Goal: Information Seeking & Learning: Learn about a topic

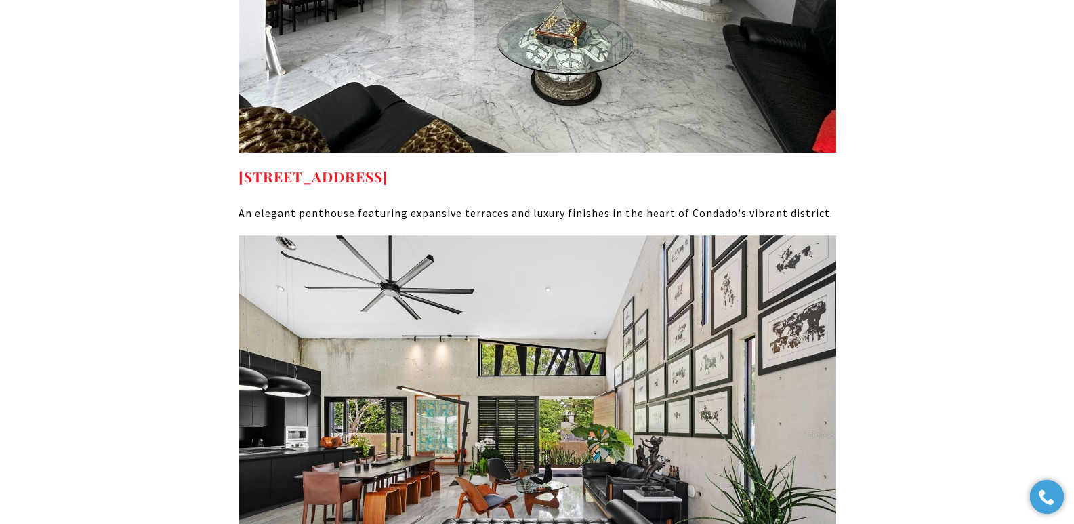
scroll to position [6873, 0]
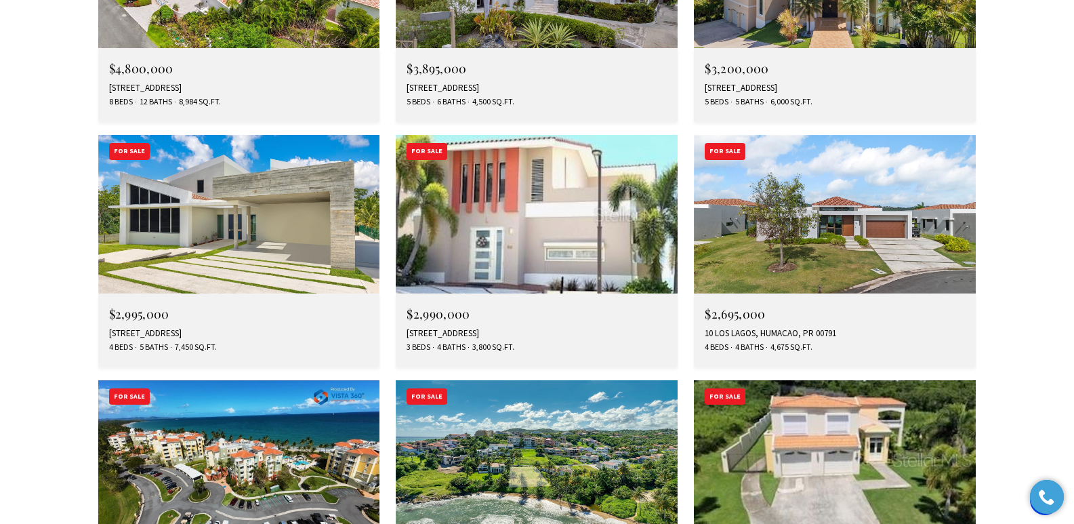
scroll to position [3207, 0]
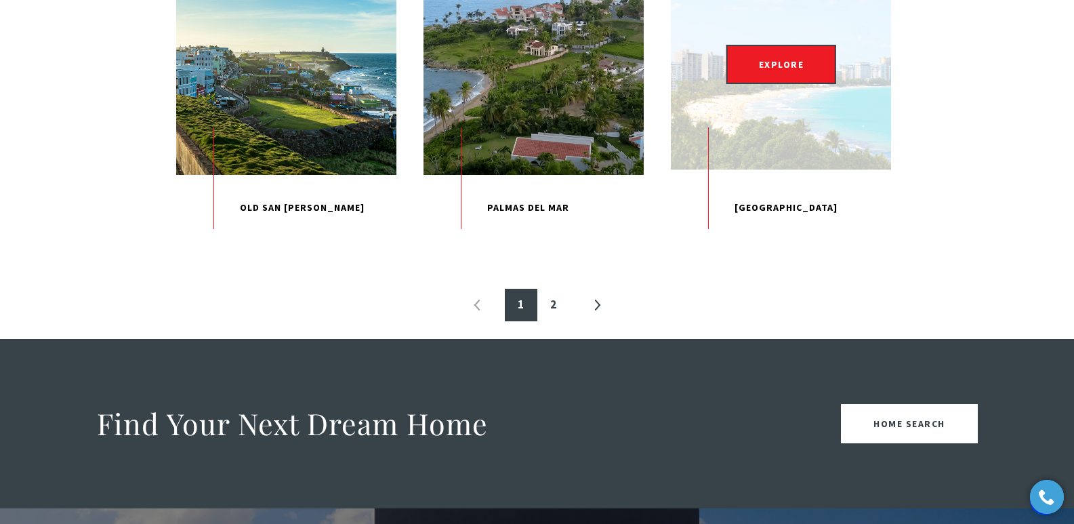
click at [796, 241] on p "[GEOGRAPHIC_DATA]" at bounding box center [781, 208] width 220 height 66
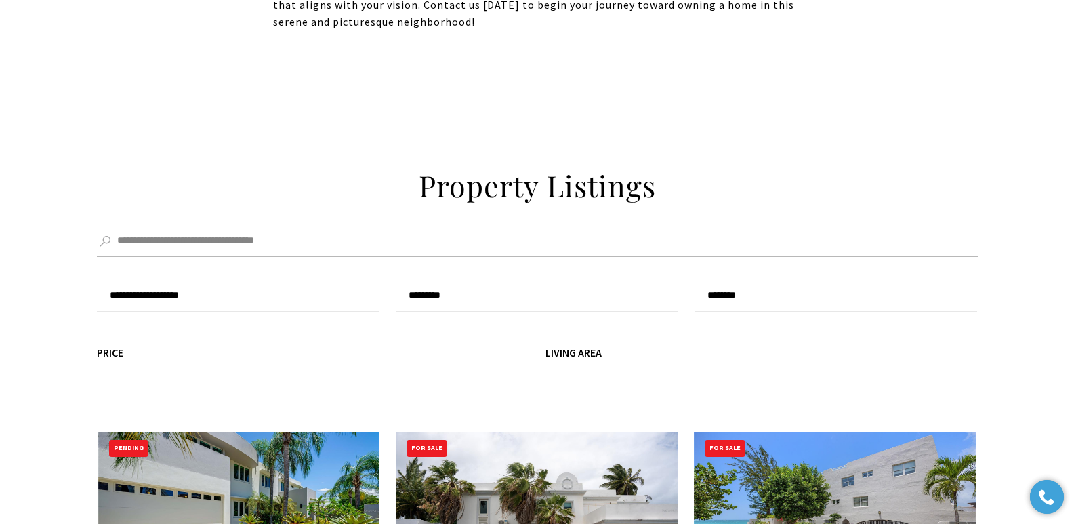
scroll to position [1107, 0]
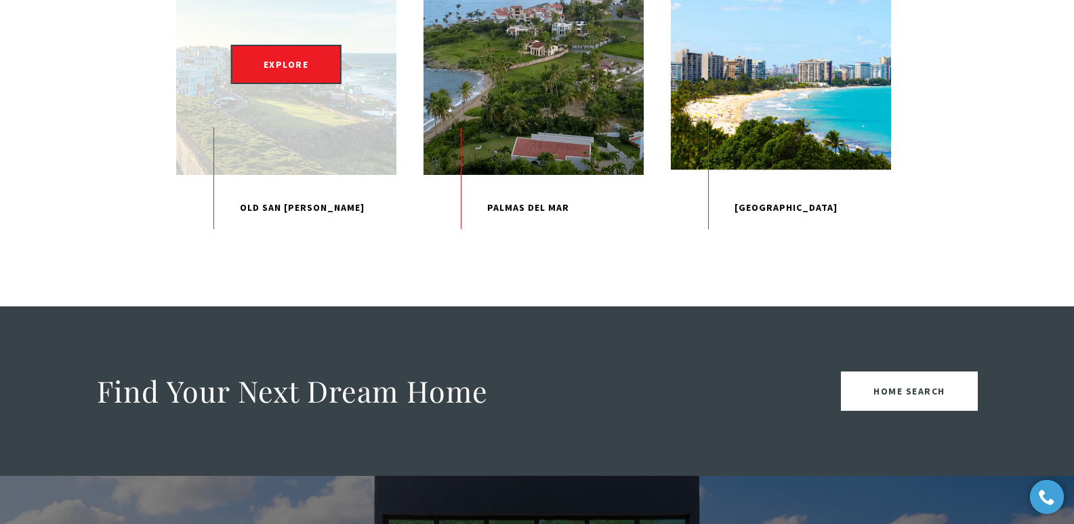
click at [273, 241] on p "Old San [PERSON_NAME]" at bounding box center [286, 208] width 220 height 66
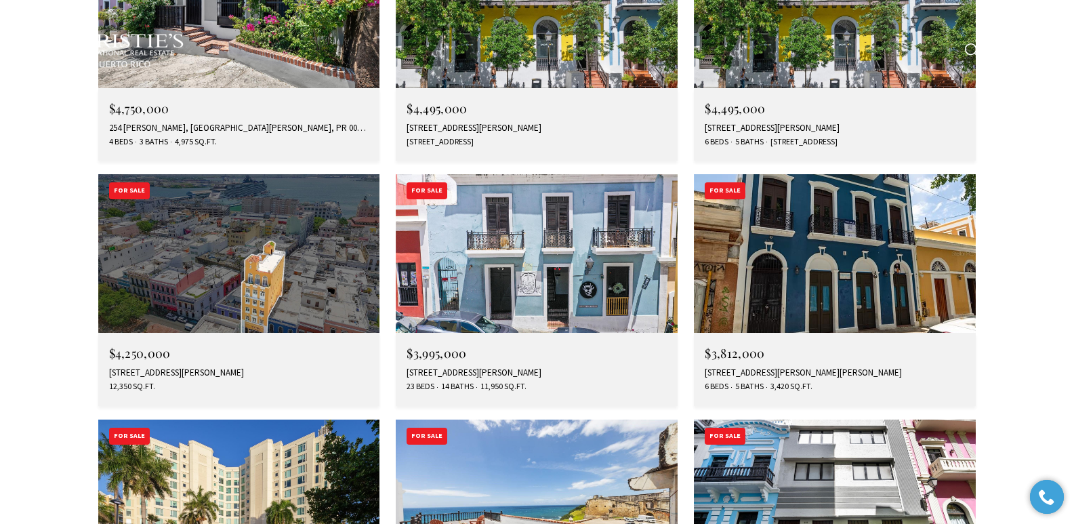
scroll to position [4264, 0]
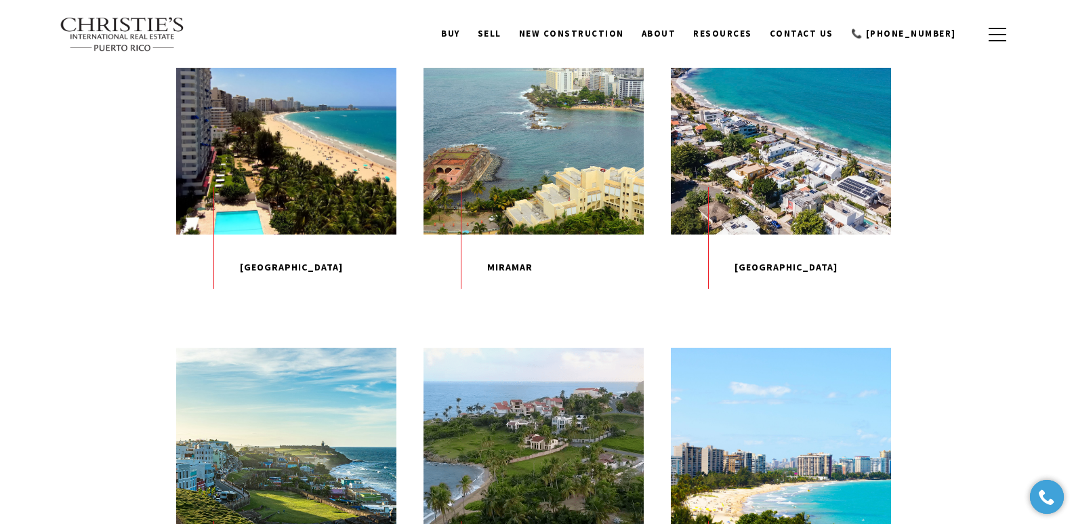
scroll to position [1108, 0]
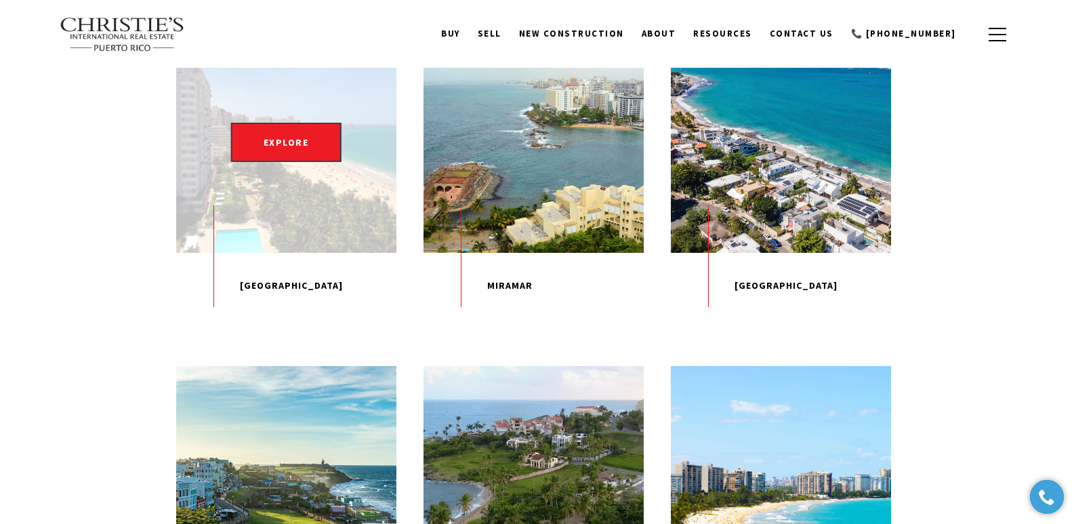
click at [282, 319] on p "[GEOGRAPHIC_DATA]" at bounding box center [286, 286] width 220 height 66
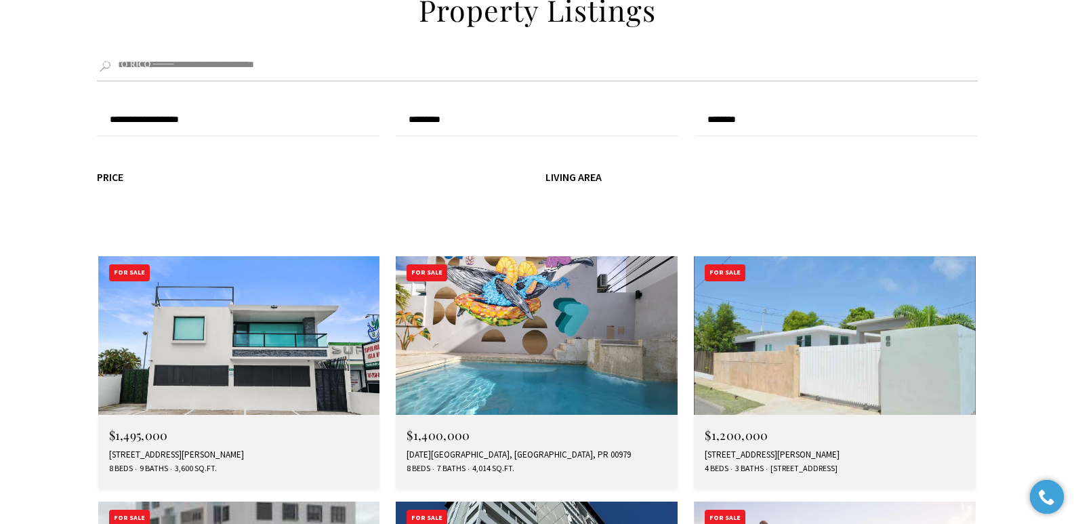
scroll to position [3627, 0]
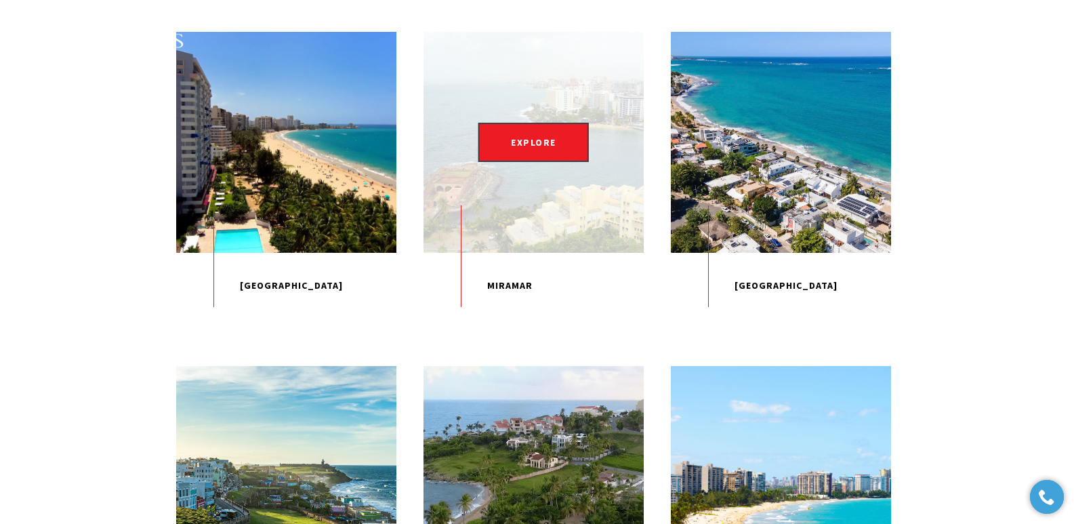
click at [524, 319] on p "Miramar" at bounding box center [533, 286] width 220 height 66
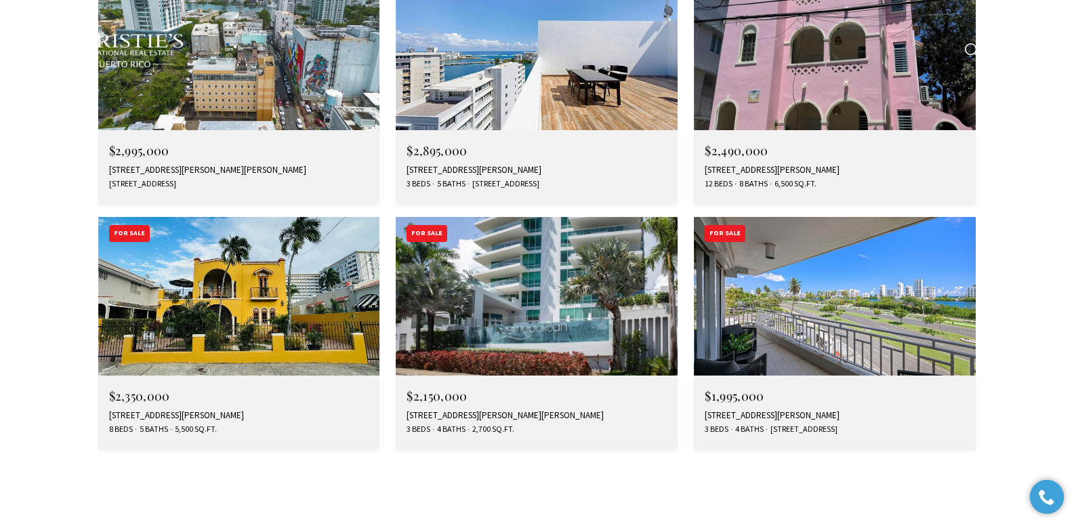
scroll to position [2225, 0]
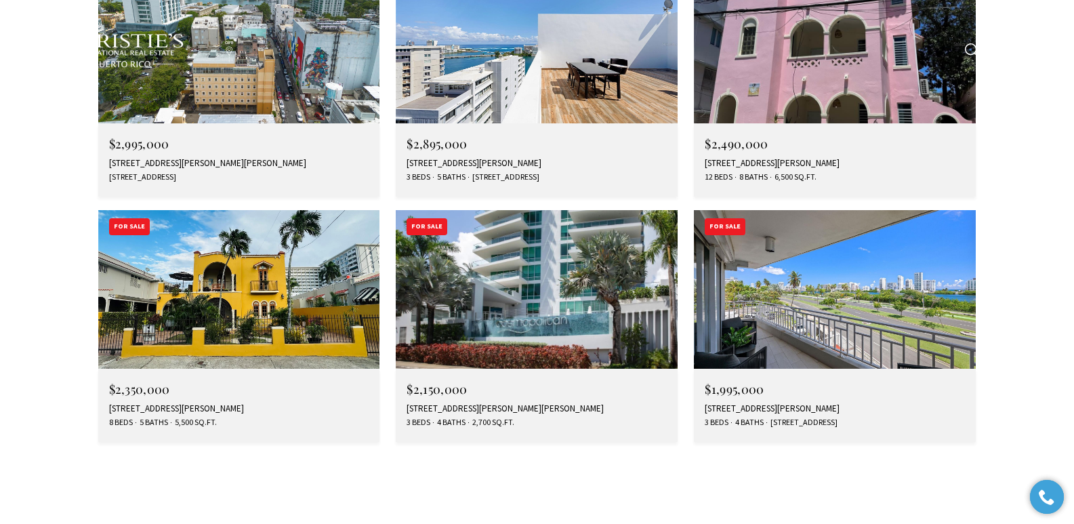
click at [833, 403] on div "[STREET_ADDRESS][PERSON_NAME]" at bounding box center [835, 408] width 260 height 11
